Goal: Task Accomplishment & Management: Manage account settings

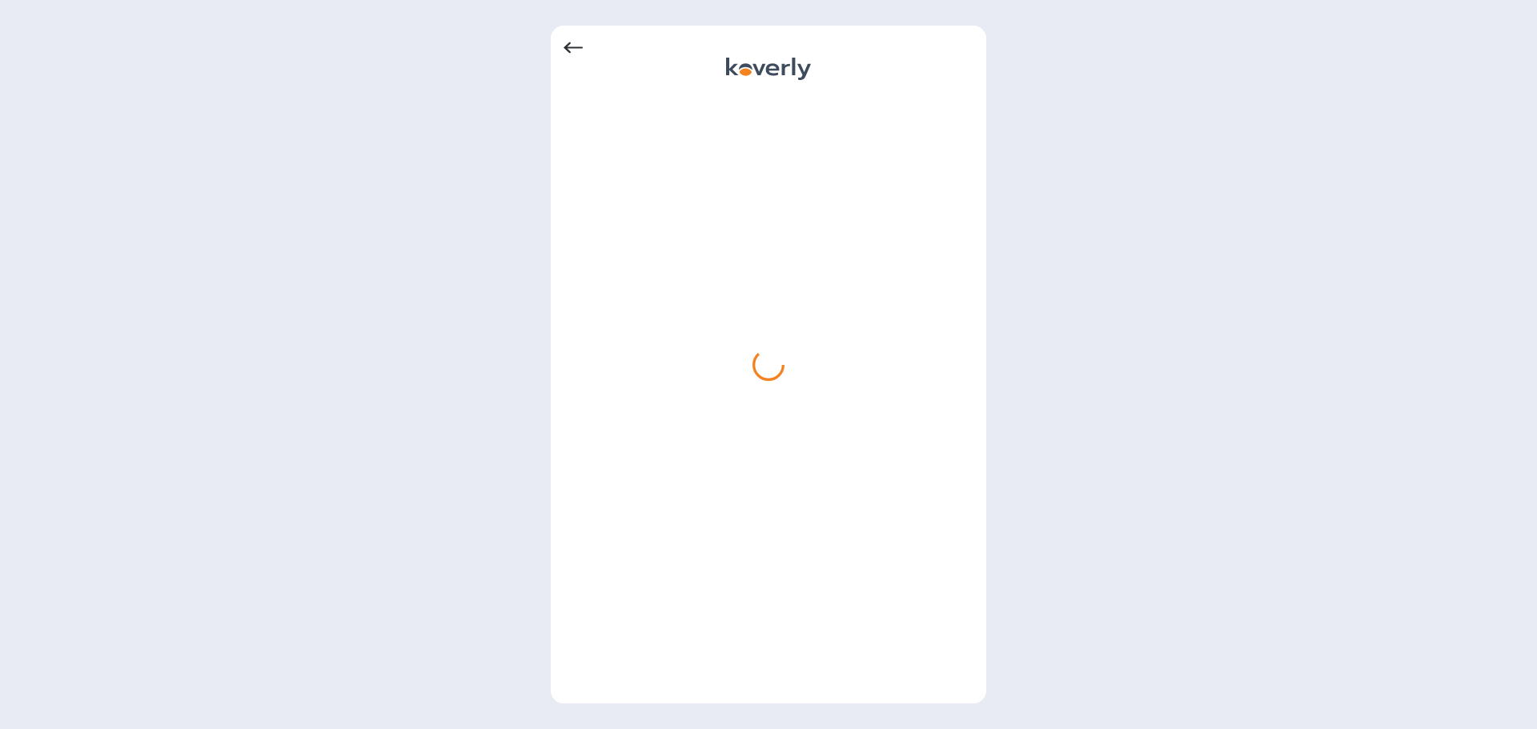
click at [579, 51] on icon at bounding box center [573, 47] width 19 height 19
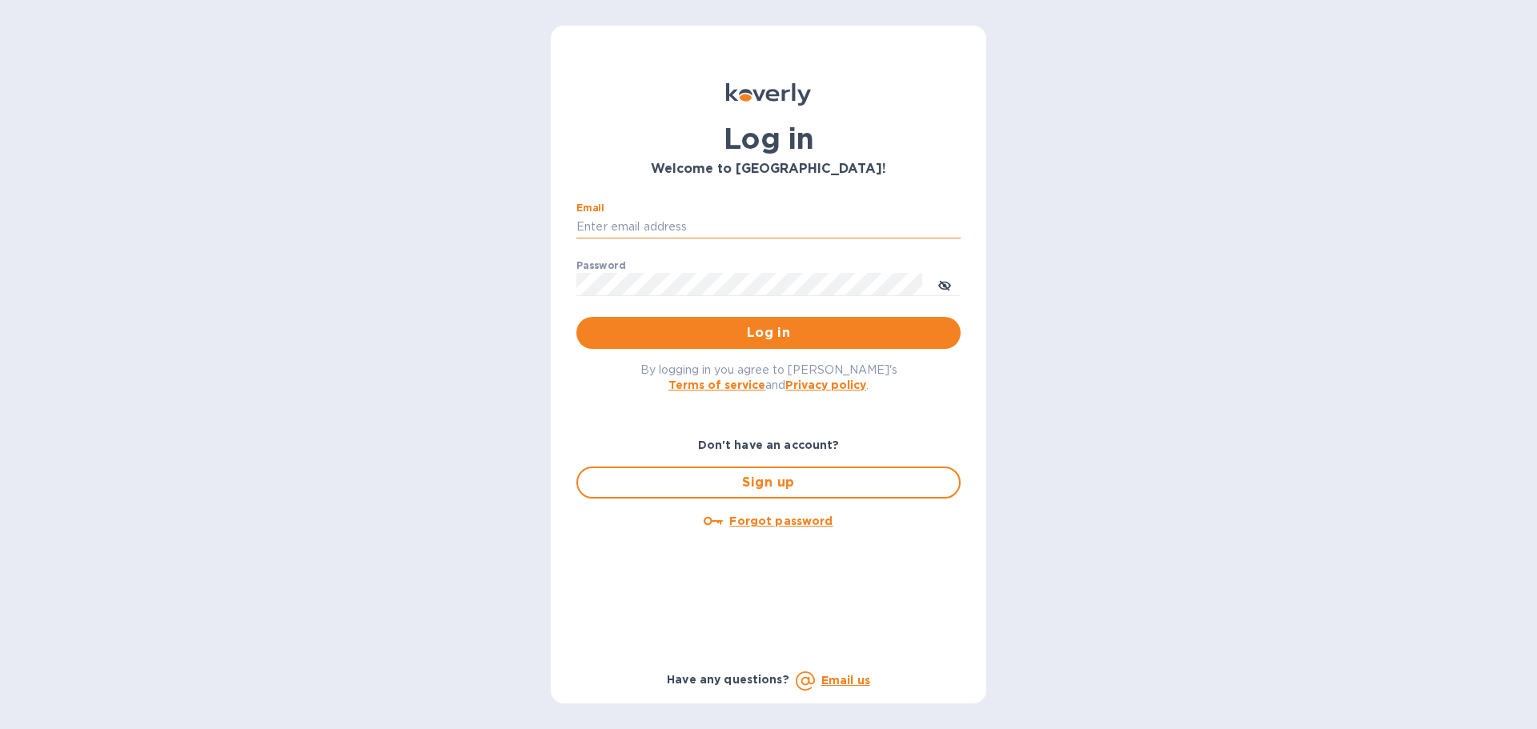
click at [665, 224] on input "Email" at bounding box center [768, 227] width 384 height 24
type input "[EMAIL_ADDRESS][DOMAIN_NAME]"
click at [576, 317] on button "Log in" at bounding box center [768, 333] width 384 height 32
